Goal: Transaction & Acquisition: Purchase product/service

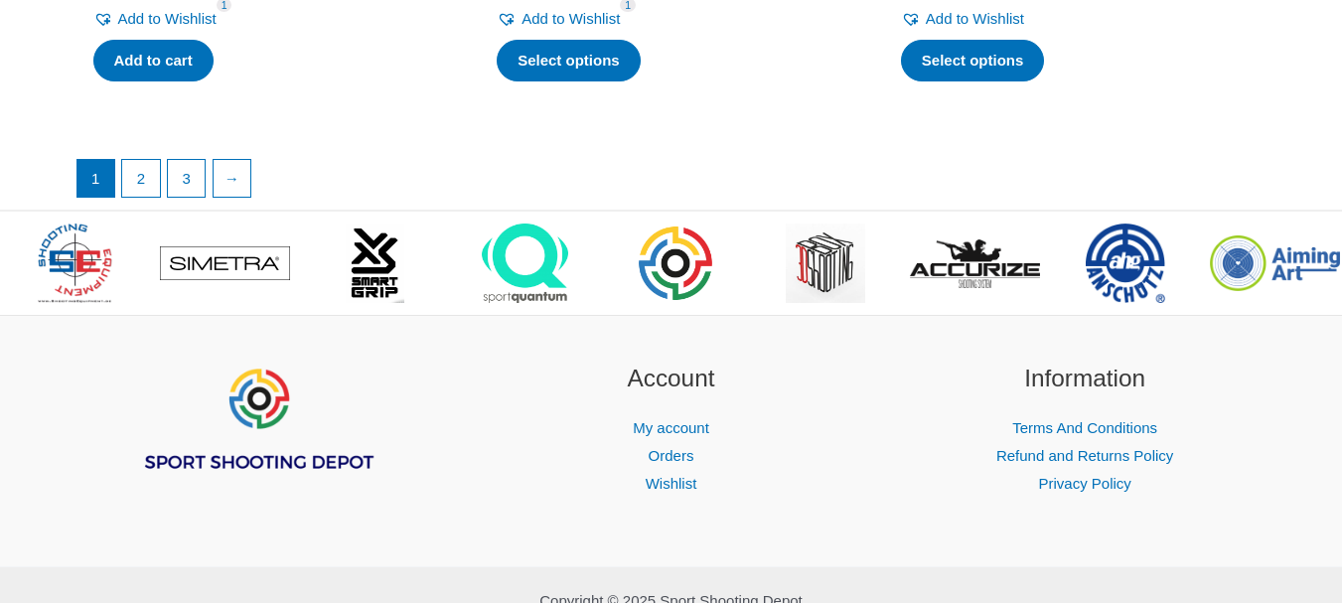
scroll to position [5300, 0]
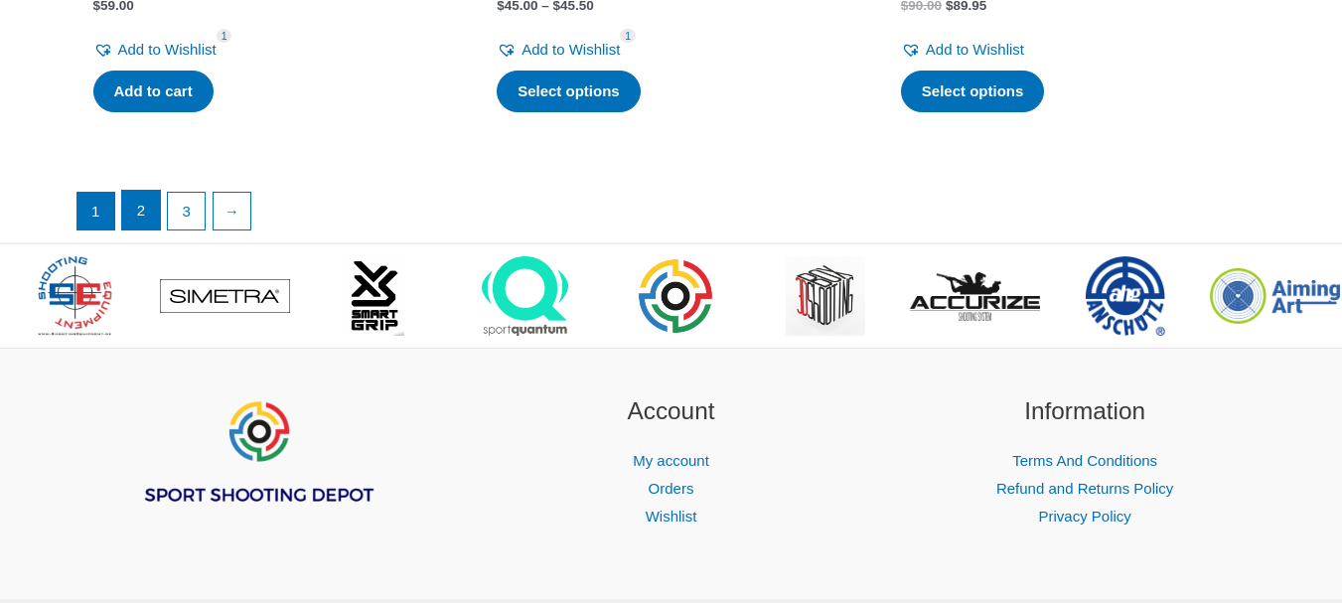
click at [140, 200] on link "2" at bounding box center [141, 211] width 38 height 40
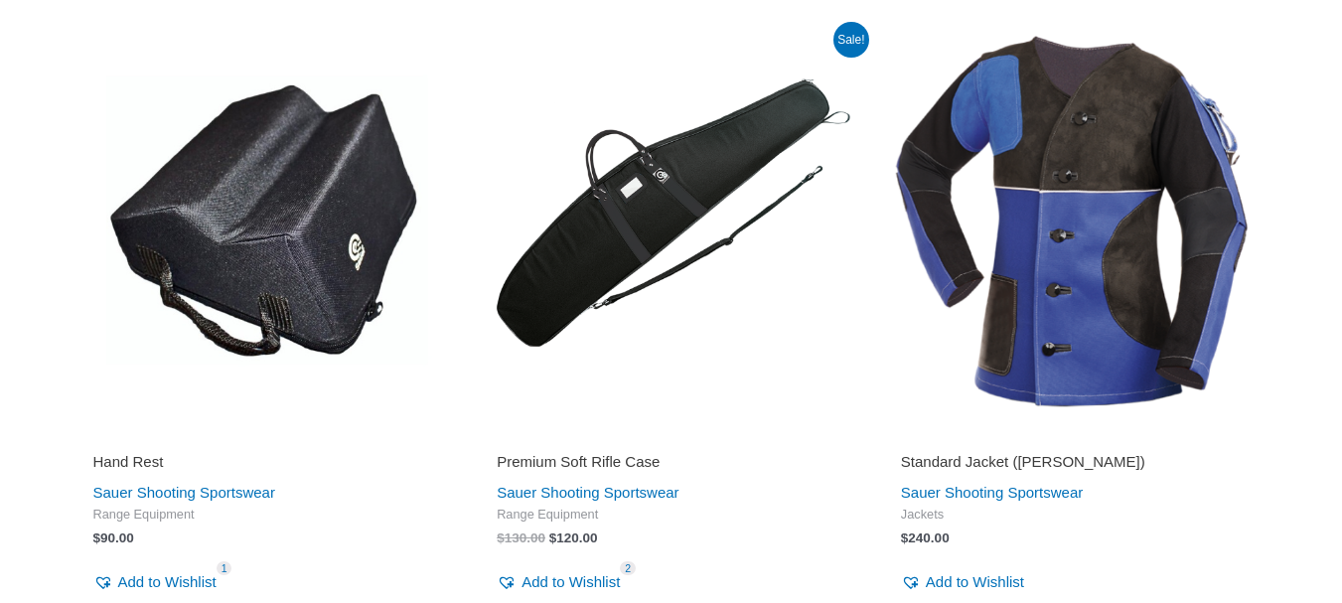
scroll to position [3477, 0]
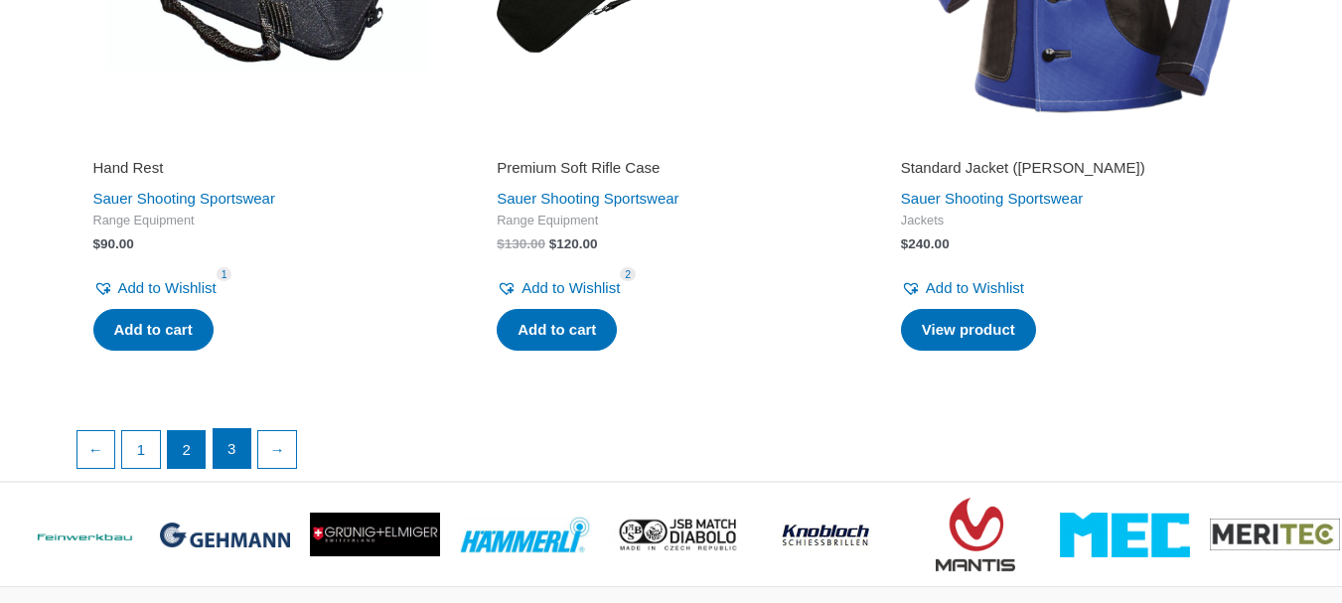
click at [237, 450] on link "3" at bounding box center [233, 449] width 38 height 40
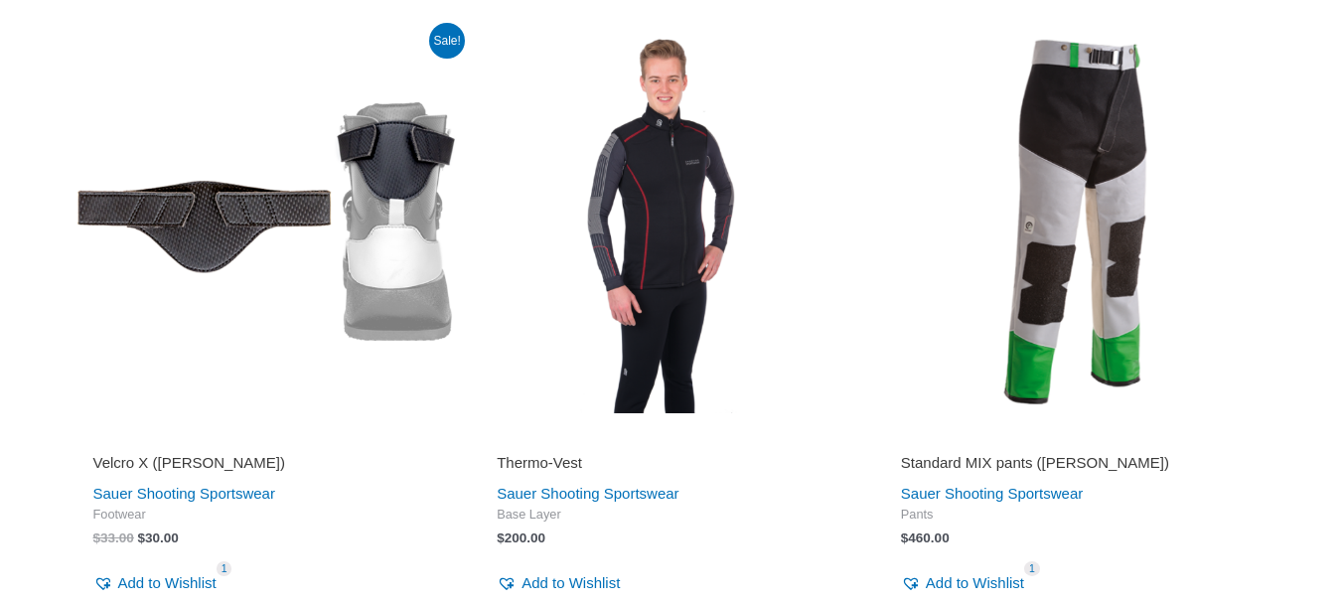
scroll to position [397, 0]
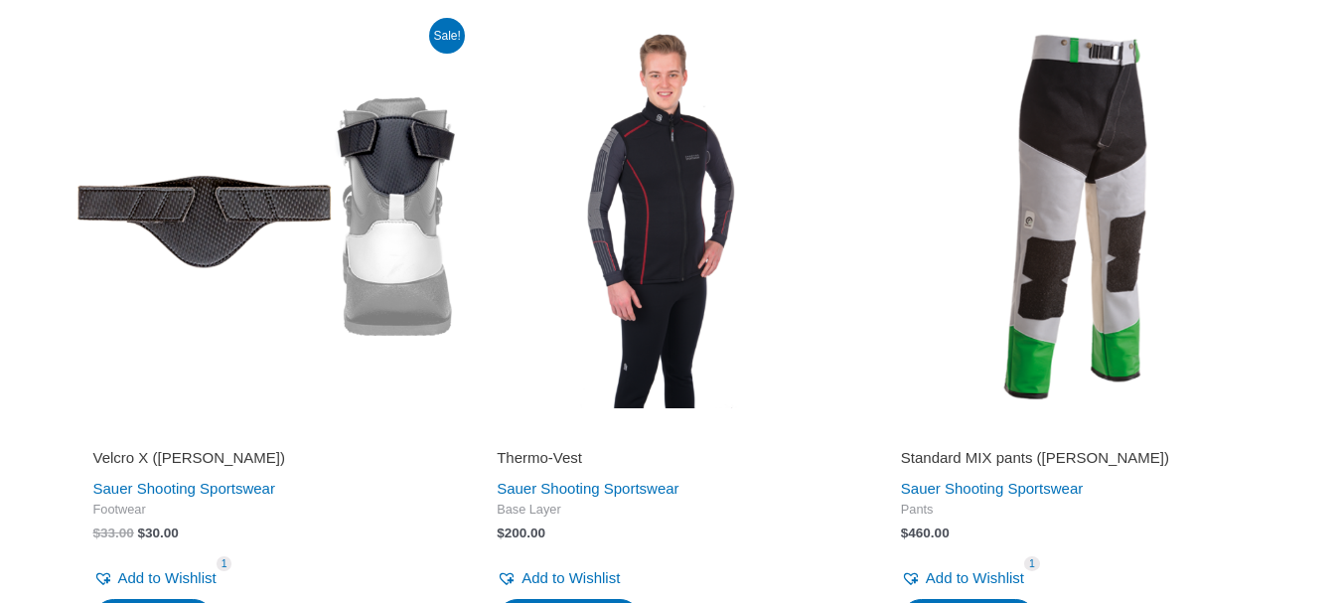
click at [1075, 139] on img at bounding box center [1075, 216] width 384 height 384
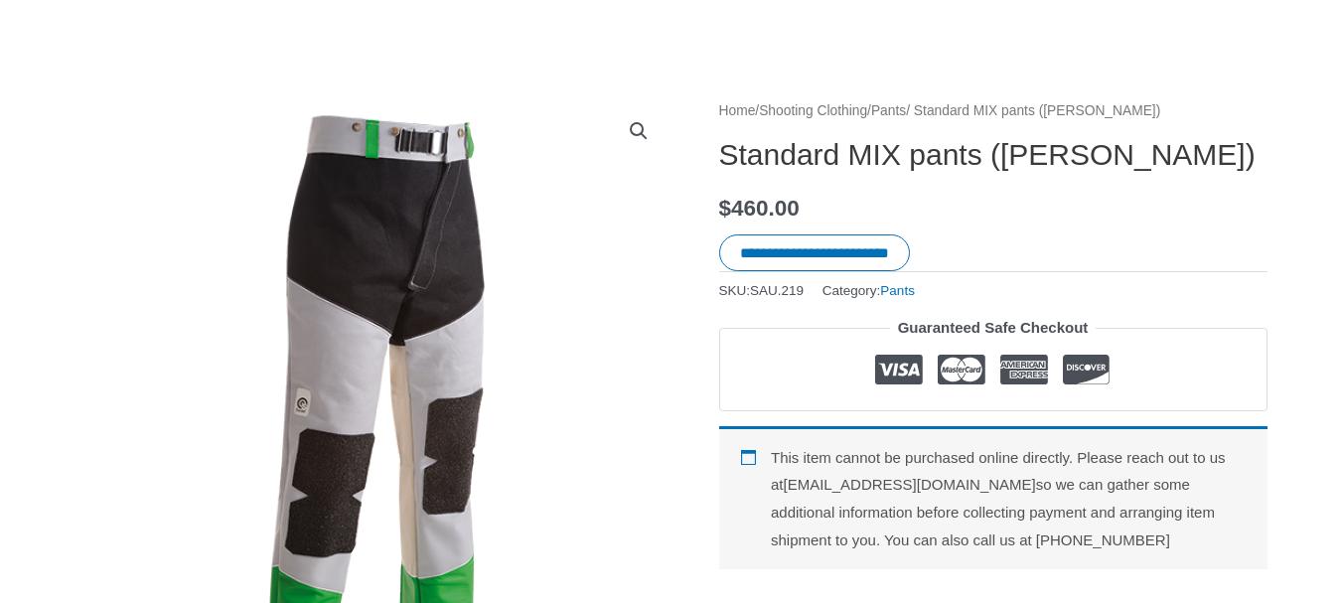
scroll to position [199, 0]
